Goal: Task Accomplishment & Management: Complete application form

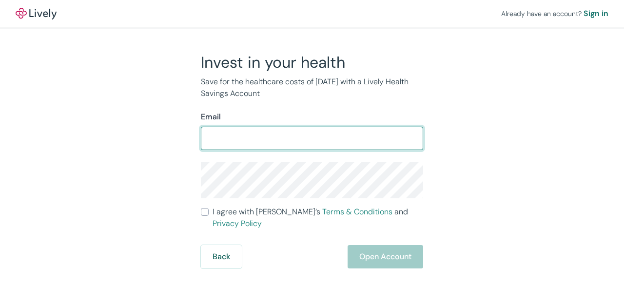
click at [319, 141] on input "Email" at bounding box center [312, 138] width 222 height 19
type input "maxosofsky@gmail.com"
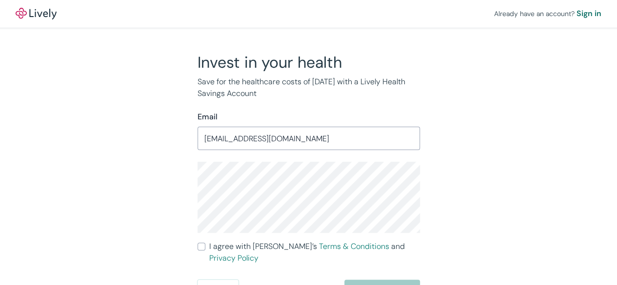
click at [160, 174] on div "Invest in your health Save for the healthcare costs of tomorrow with a Lively H…" at bounding box center [303, 178] width 468 height 251
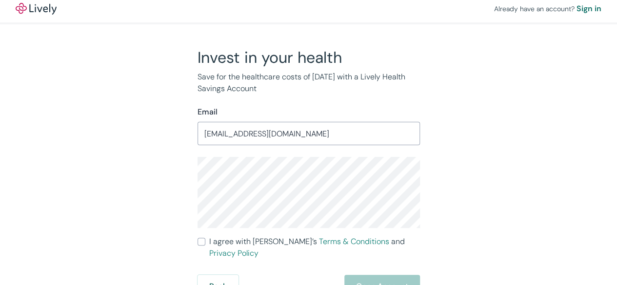
scroll to position [6, 0]
click at [199, 240] on input "I agree with Lively’s Terms & Conditions and Privacy Policy" at bounding box center [201, 241] width 8 height 8
checkbox input "true"
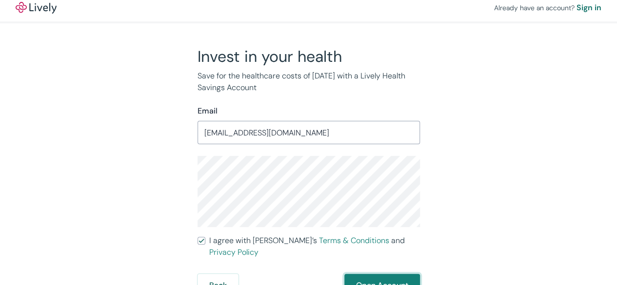
click at [368, 274] on button "Open Account" at bounding box center [382, 285] width 76 height 23
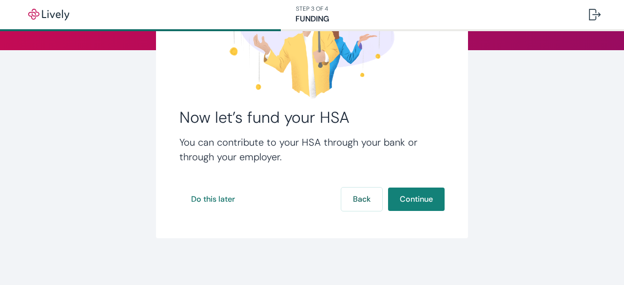
scroll to position [127, 0]
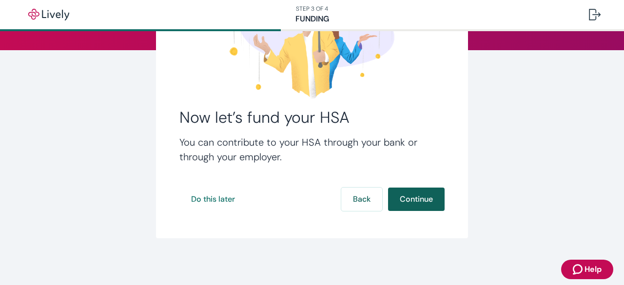
click at [412, 199] on button "Continue" at bounding box center [416, 199] width 57 height 23
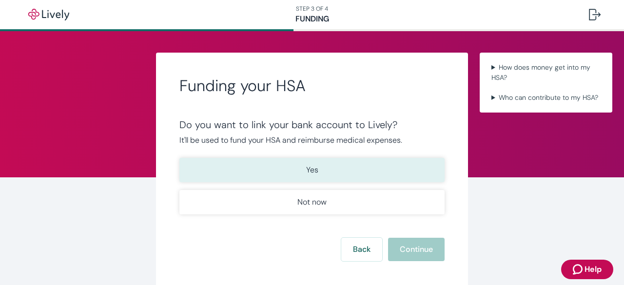
click at [325, 175] on button "Yes" at bounding box center [311, 170] width 265 height 24
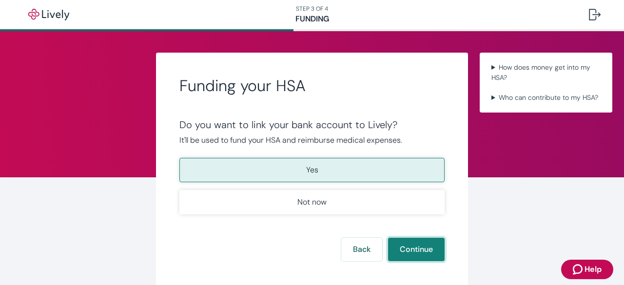
click at [419, 253] on button "Continue" at bounding box center [416, 249] width 57 height 23
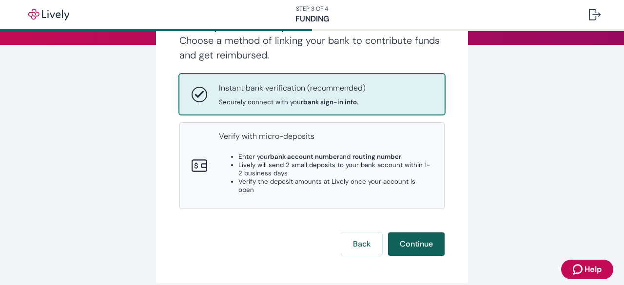
scroll to position [146, 0]
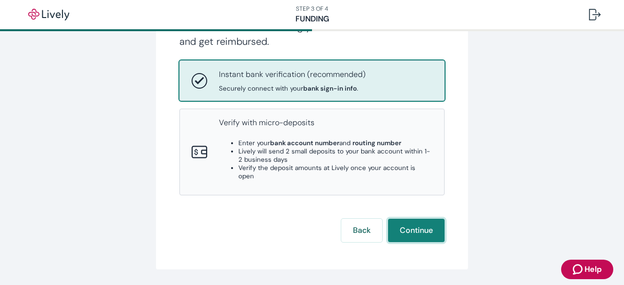
click at [417, 225] on button "Continue" at bounding box center [416, 230] width 57 height 23
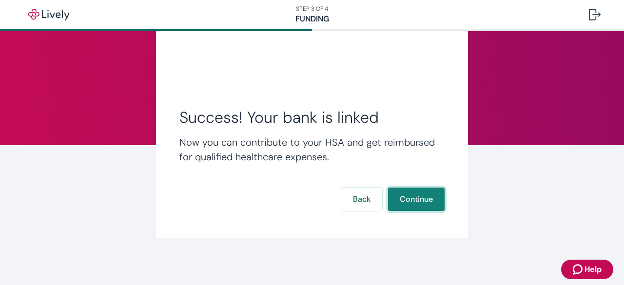
scroll to position [0, 0]
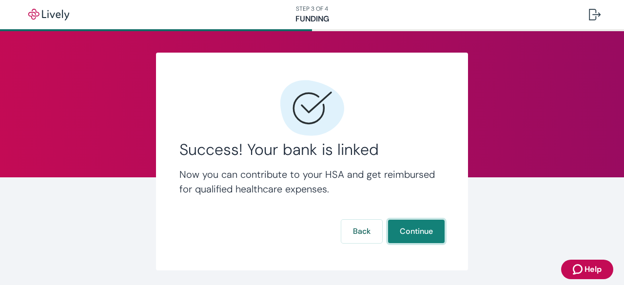
click at [426, 234] on button "Continue" at bounding box center [416, 231] width 57 height 23
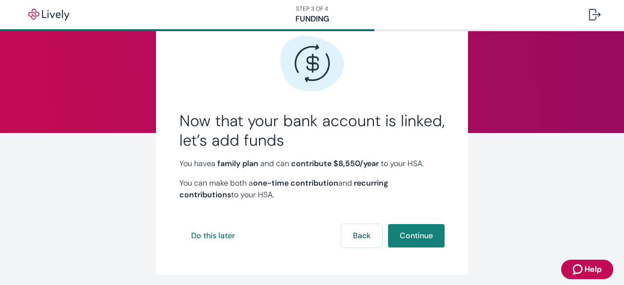
scroll to position [55, 0]
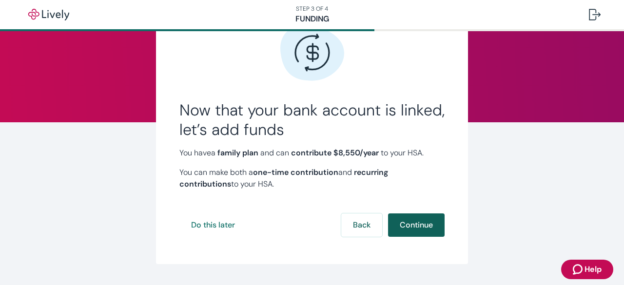
click at [423, 226] on button "Continue" at bounding box center [416, 224] width 57 height 23
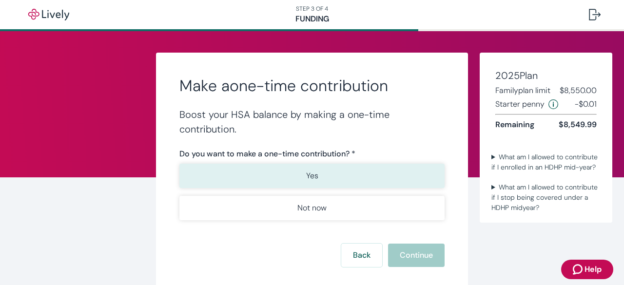
click at [307, 178] on p "Yes" at bounding box center [312, 176] width 12 height 12
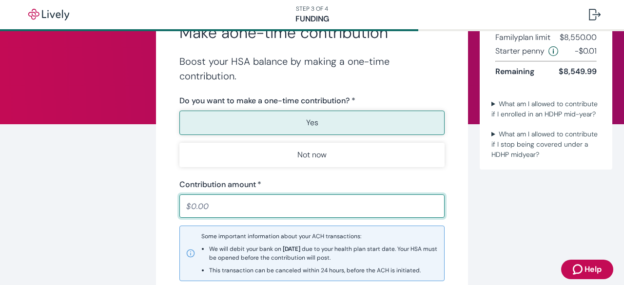
scroll to position [146, 0]
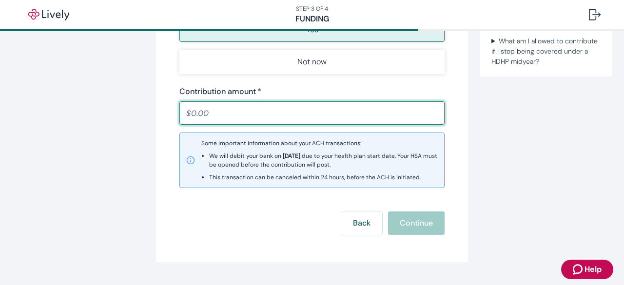
click at [230, 112] on input "Contribution amount   *" at bounding box center [311, 112] width 265 height 19
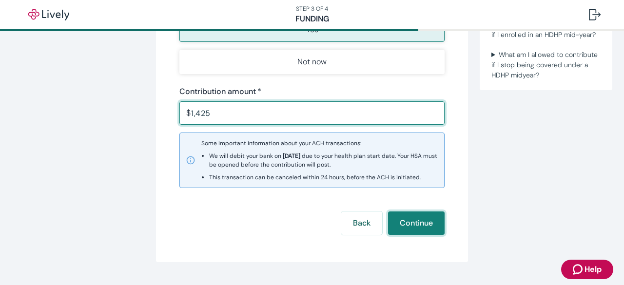
type input "1,425.00"
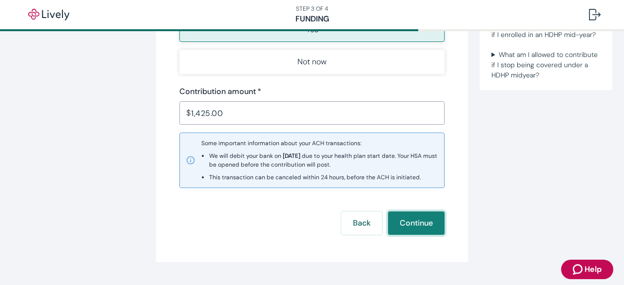
click at [417, 220] on button "Continue" at bounding box center [416, 223] width 57 height 23
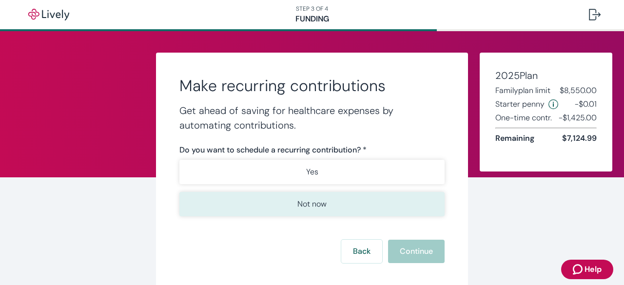
click at [323, 204] on p "Not now" at bounding box center [311, 204] width 29 height 12
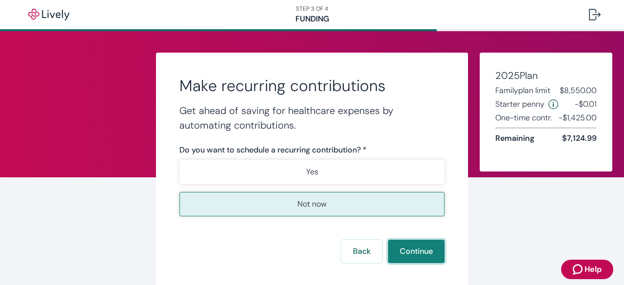
click at [421, 246] on button "Continue" at bounding box center [416, 251] width 57 height 23
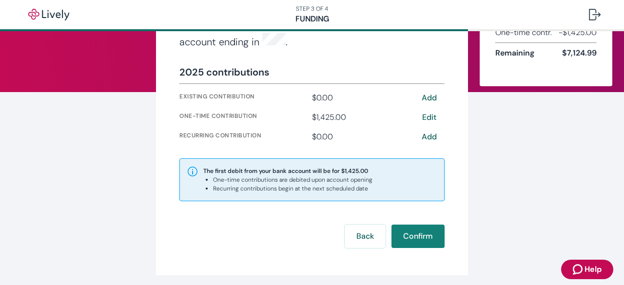
scroll to position [97, 0]
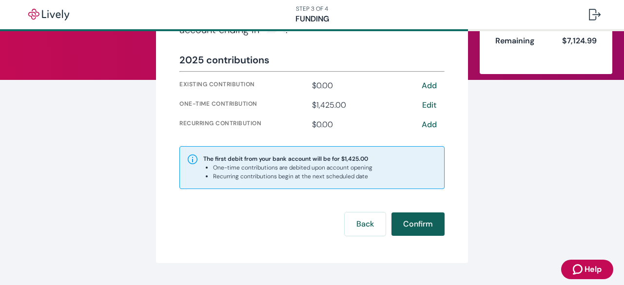
click at [422, 222] on button "Confirm" at bounding box center [417, 224] width 53 height 23
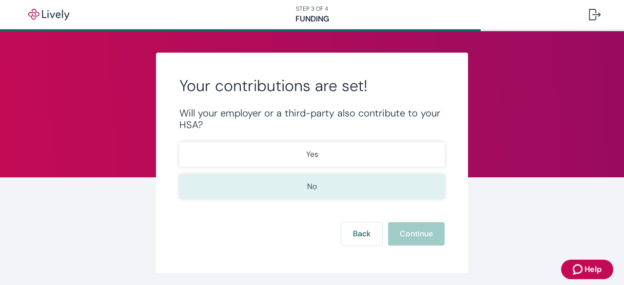
click at [312, 182] on p "No" at bounding box center [312, 187] width 10 height 12
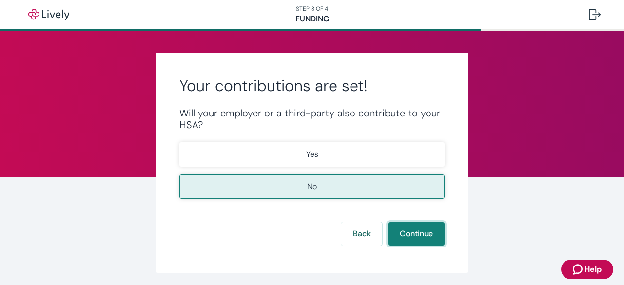
click at [410, 236] on button "Continue" at bounding box center [416, 233] width 57 height 23
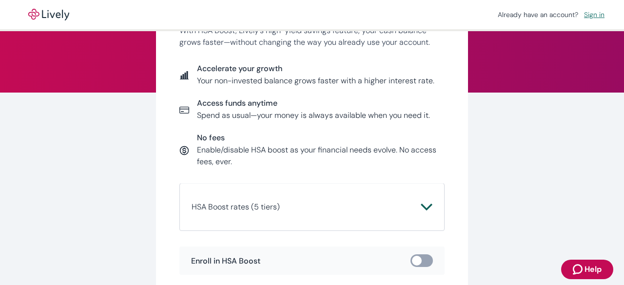
scroll to position [97, 0]
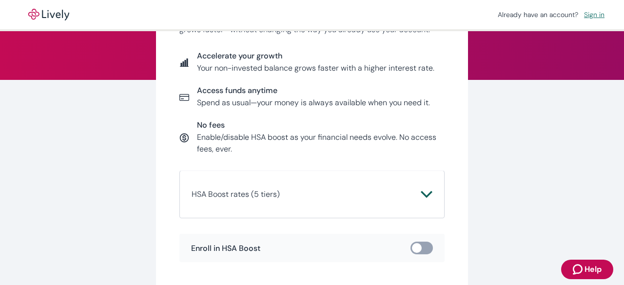
click at [426, 198] on icon "Chevron icon" at bounding box center [427, 195] width 12 height 12
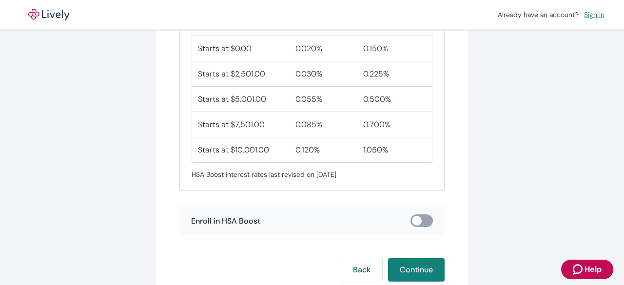
scroll to position [371, 0]
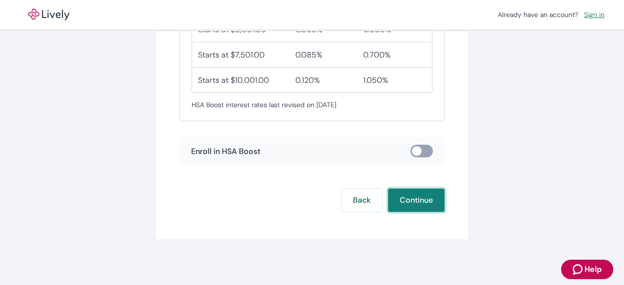
click at [424, 203] on button "Continue" at bounding box center [416, 200] width 57 height 23
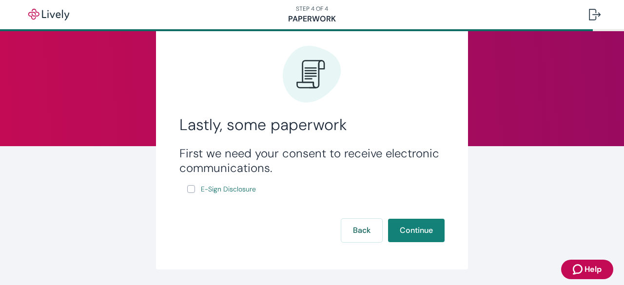
scroll to position [49, 0]
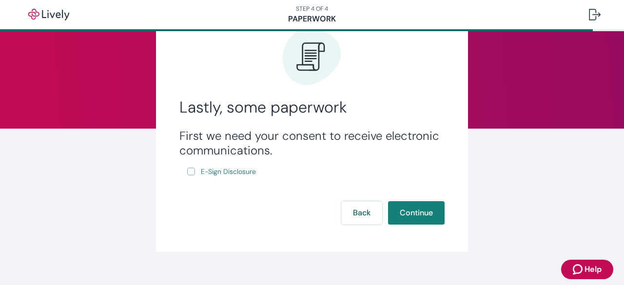
drag, startPoint x: 187, startPoint y: 171, endPoint x: 192, endPoint y: 173, distance: 5.1
click at [188, 171] on input "E-Sign Disclosure" at bounding box center [191, 172] width 8 height 8
checkbox input "true"
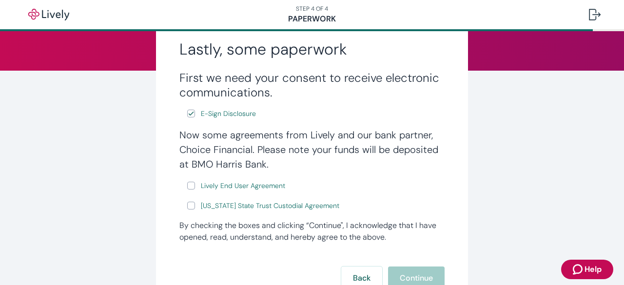
scroll to position [146, 0]
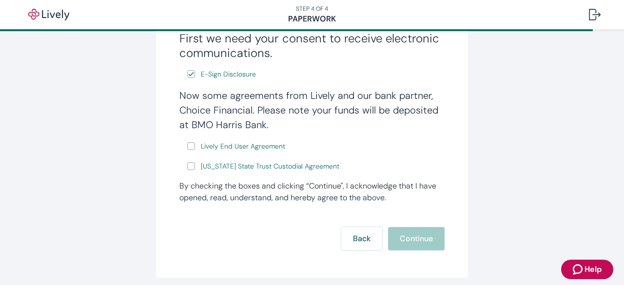
click at [188, 147] on input "Lively End User Agreement" at bounding box center [191, 146] width 8 height 8
click at [187, 145] on input "Lively End User Agreement" at bounding box center [191, 146] width 8 height 8
checkbox input "false"
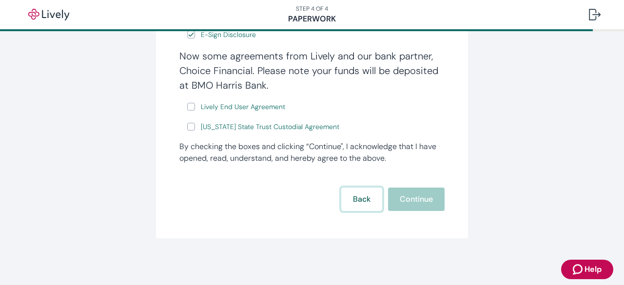
click at [361, 199] on form "First we need your consent to receive electronic communications. E-Sign Disclos…" at bounding box center [311, 101] width 265 height 219
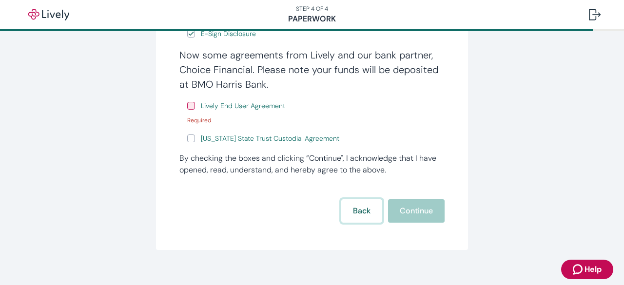
click at [355, 207] on button "Back" at bounding box center [361, 210] width 41 height 23
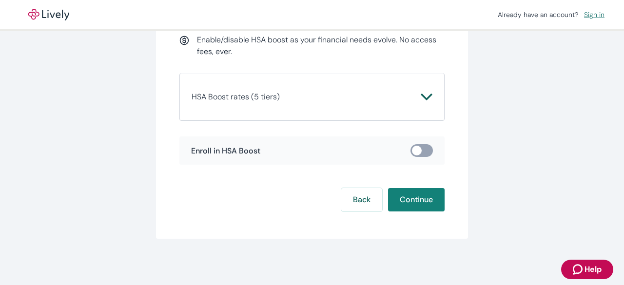
scroll to position [195, 0]
click at [357, 202] on button "Back" at bounding box center [361, 199] width 41 height 23
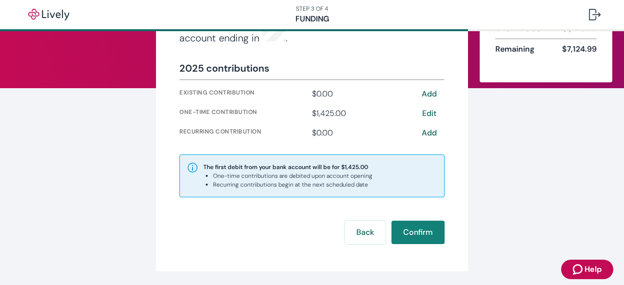
scroll to position [119, 0]
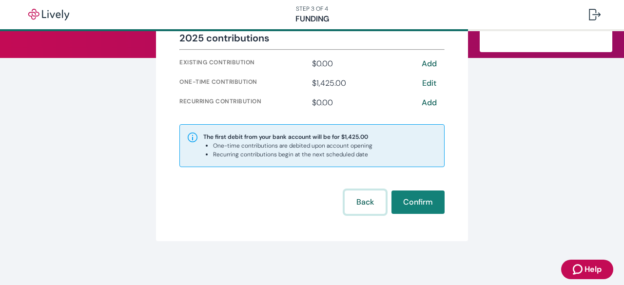
click at [359, 205] on button "Back" at bounding box center [365, 202] width 41 height 23
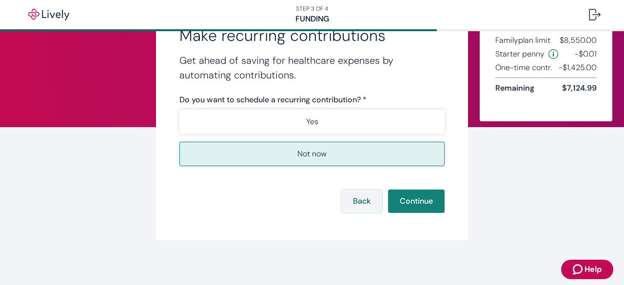
scroll to position [51, 0]
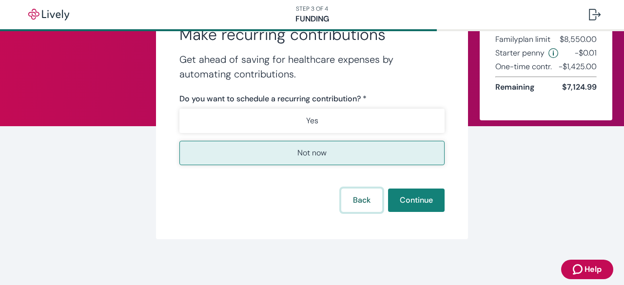
click at [359, 202] on button "Back" at bounding box center [361, 200] width 41 height 23
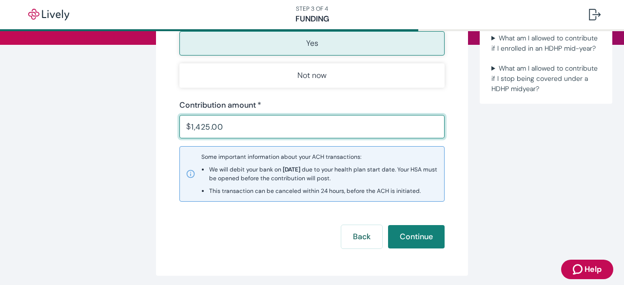
scroll to position [169, 0]
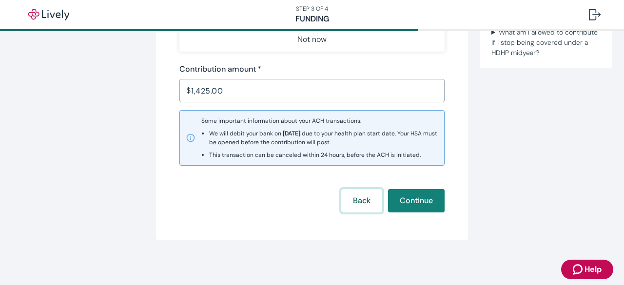
click at [356, 203] on button "Back" at bounding box center [361, 200] width 41 height 23
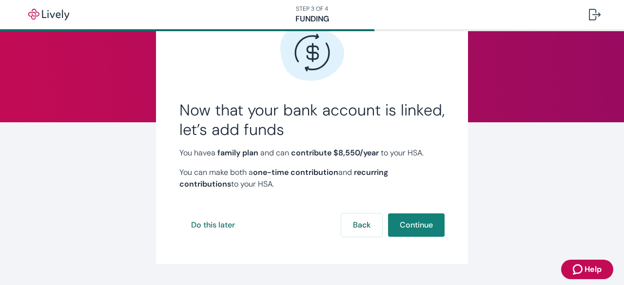
scroll to position [80, 0]
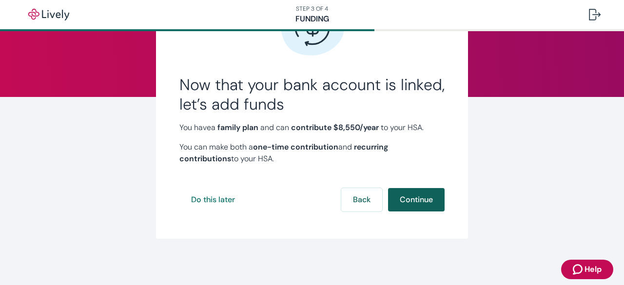
click at [410, 196] on button "Continue" at bounding box center [416, 199] width 57 height 23
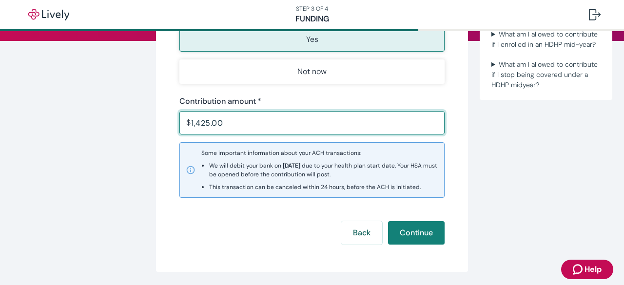
scroll to position [169, 0]
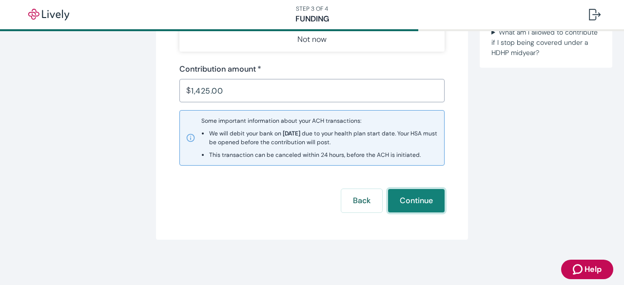
click at [422, 197] on button "Continue" at bounding box center [416, 200] width 57 height 23
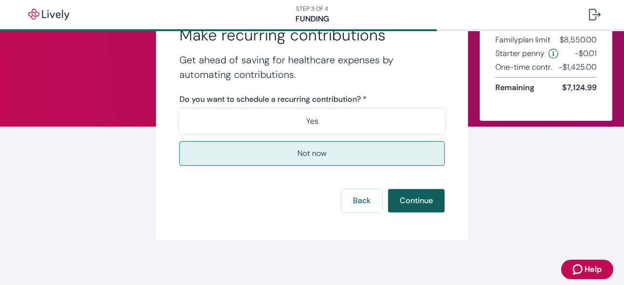
scroll to position [51, 0]
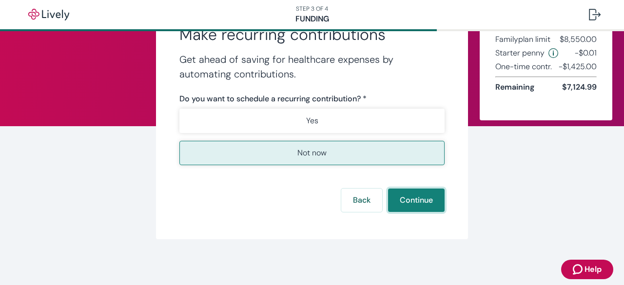
click at [419, 205] on button "Continue" at bounding box center [416, 200] width 57 height 23
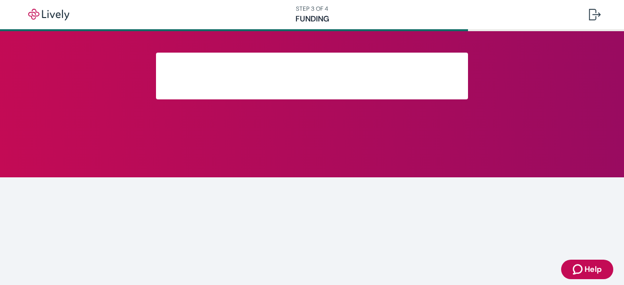
scroll to position [119, 0]
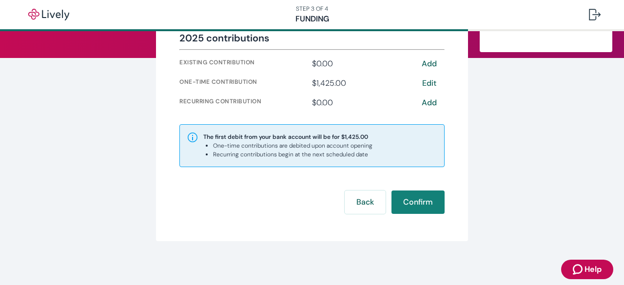
click at [419, 205] on button "Confirm" at bounding box center [417, 202] width 53 height 23
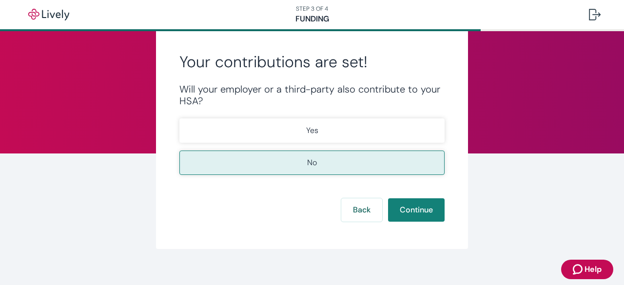
scroll to position [34, 0]
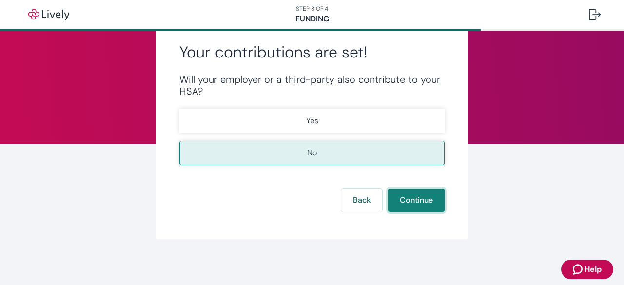
click at [419, 206] on button "Continue" at bounding box center [416, 200] width 57 height 23
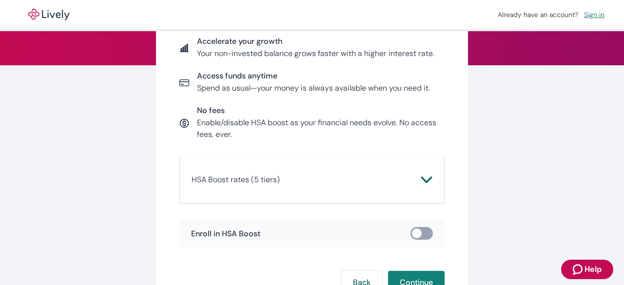
scroll to position [97, 0]
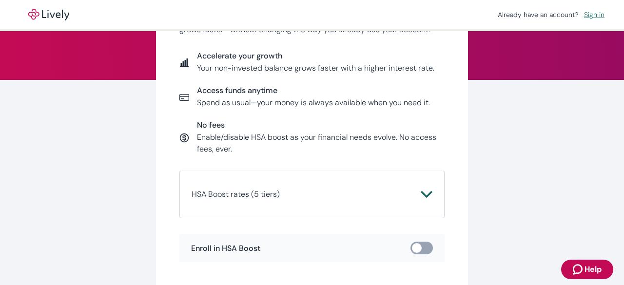
click at [426, 194] on icon "Chevron icon" at bounding box center [426, 194] width 11 height 7
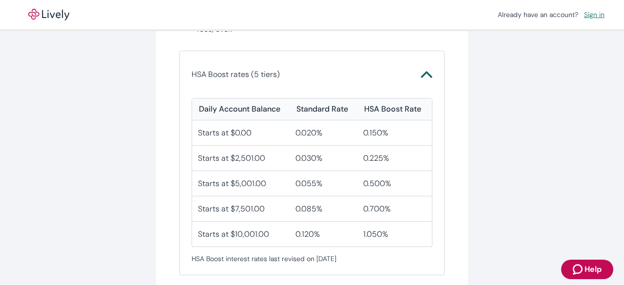
scroll to position [292, 0]
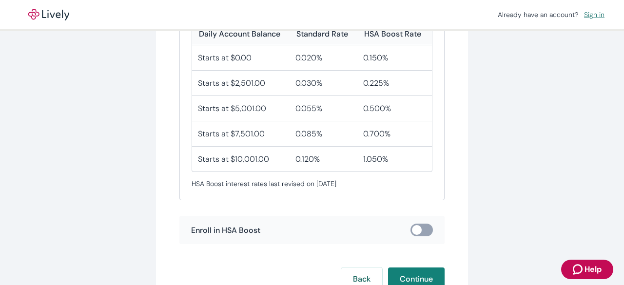
click at [421, 233] on input "checkbox" at bounding box center [416, 230] width 29 height 10
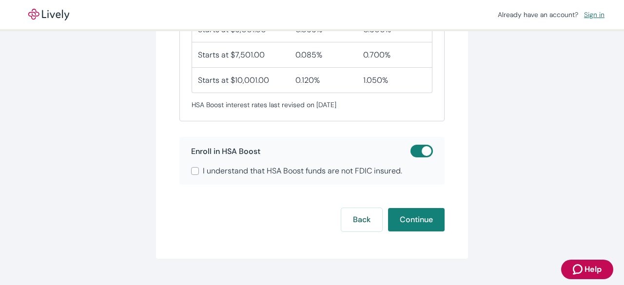
scroll to position [390, 0]
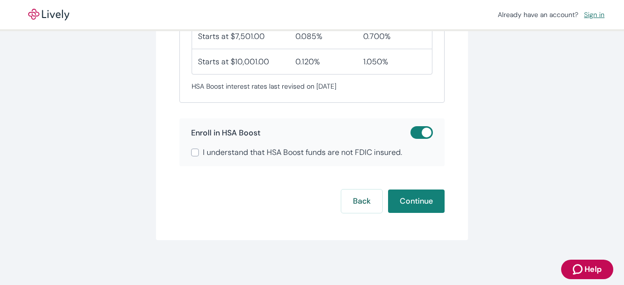
click at [424, 131] on input "checkbox" at bounding box center [426, 133] width 29 height 10
checkbox input "false"
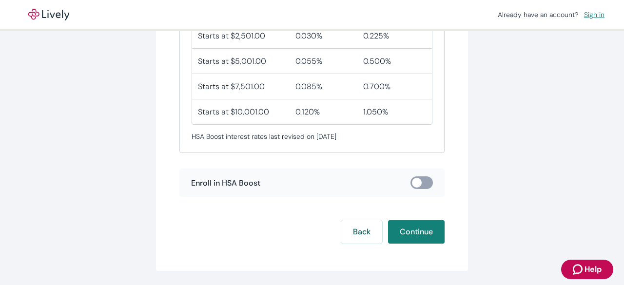
scroll to position [371, 0]
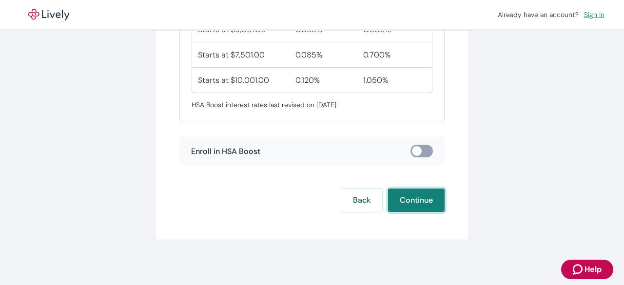
click at [425, 207] on button "Continue" at bounding box center [416, 200] width 57 height 23
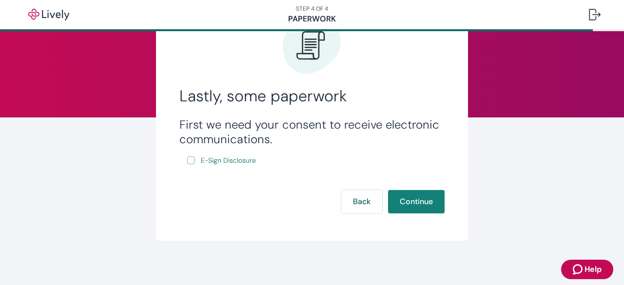
scroll to position [62, 0]
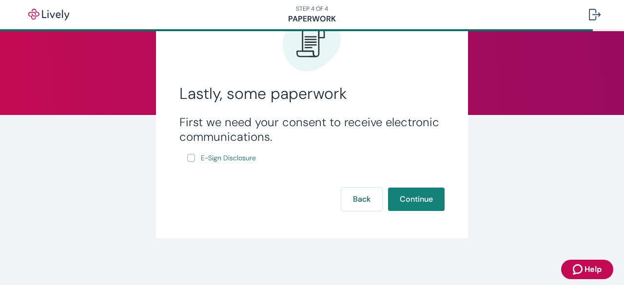
click at [187, 155] on input "E-Sign Disclosure" at bounding box center [191, 158] width 8 height 8
checkbox input "true"
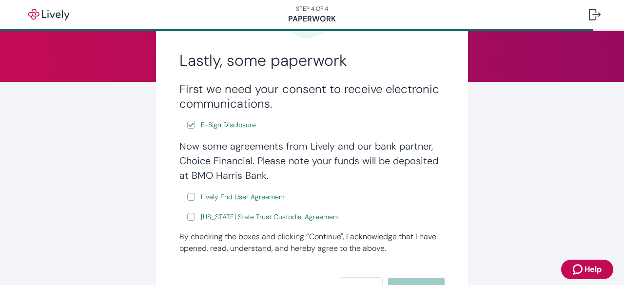
scroll to position [146, 0]
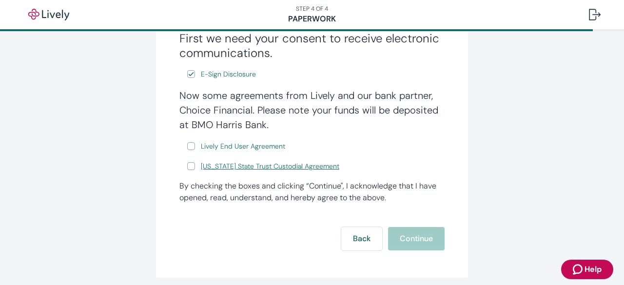
drag, startPoint x: 189, startPoint y: 144, endPoint x: 198, endPoint y: 169, distance: 26.4
click at [189, 145] on input "Lively End User Agreement" at bounding box center [191, 146] width 8 height 8
checkbox input "true"
click at [190, 167] on input "[US_STATE] State Trust Custodial Agreement" at bounding box center [191, 166] width 8 height 8
checkbox input "true"
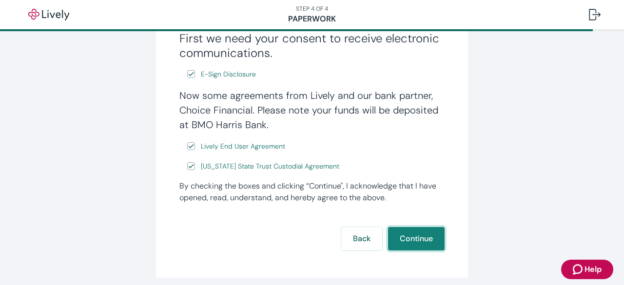
click at [415, 237] on button "Continue" at bounding box center [416, 238] width 57 height 23
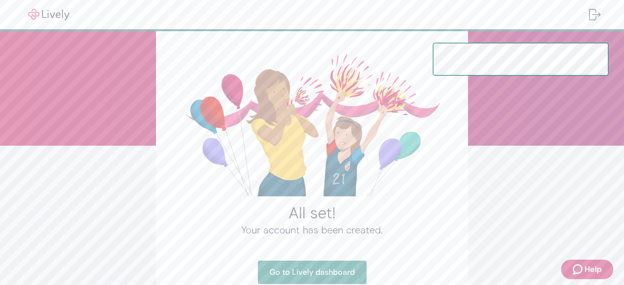
scroll to position [97, 0]
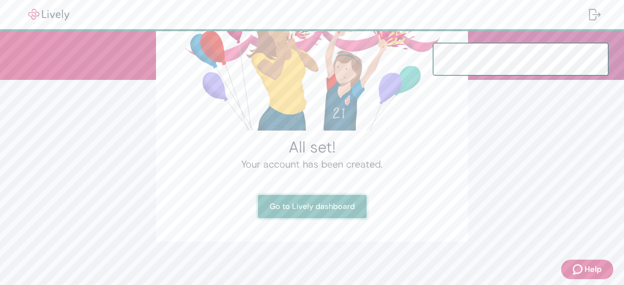
click at [321, 207] on link "Go to Lively dashboard" at bounding box center [312, 206] width 109 height 23
